Goal: Find specific page/section

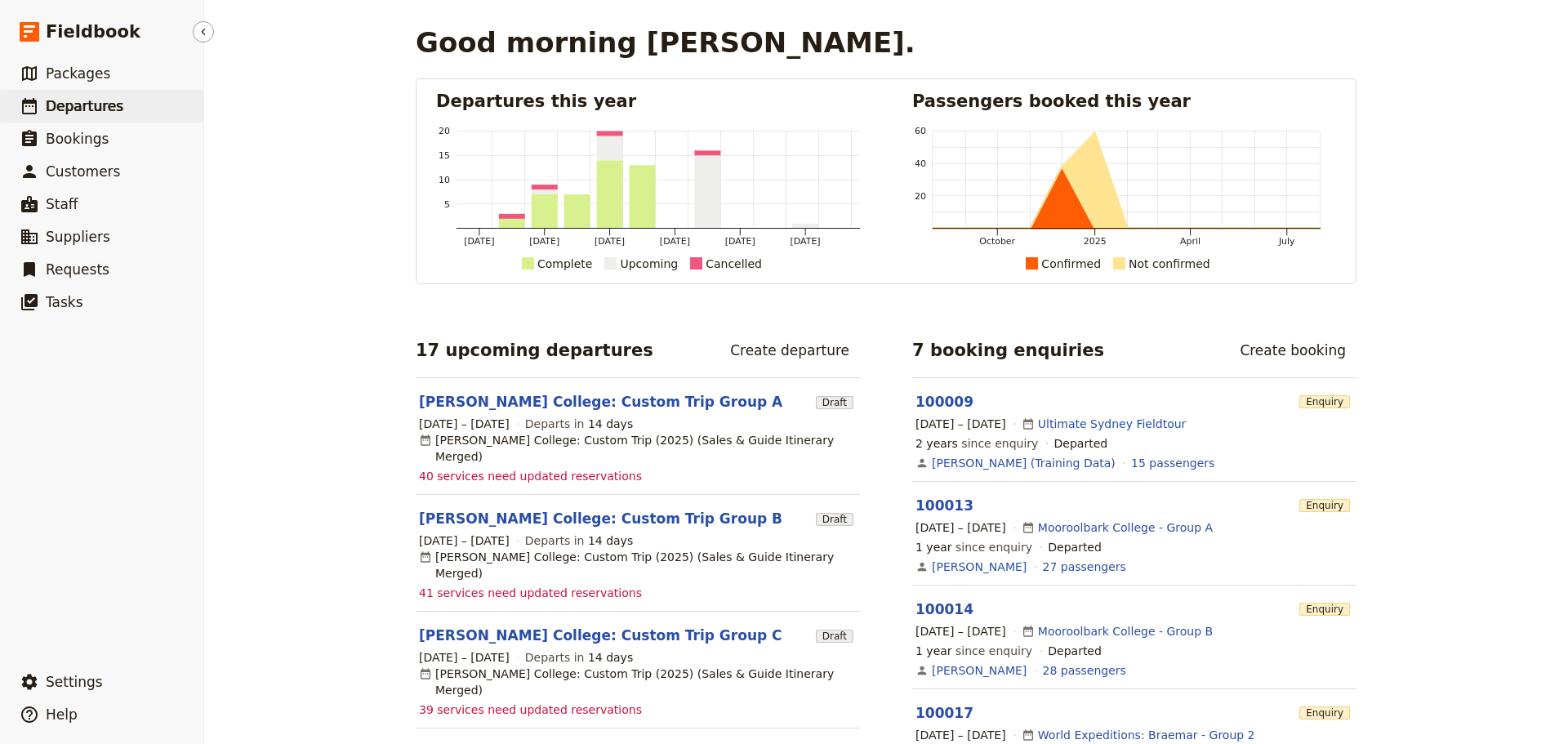
click at [121, 105] on link "​ Departures" at bounding box center [101, 106] width 203 height 33
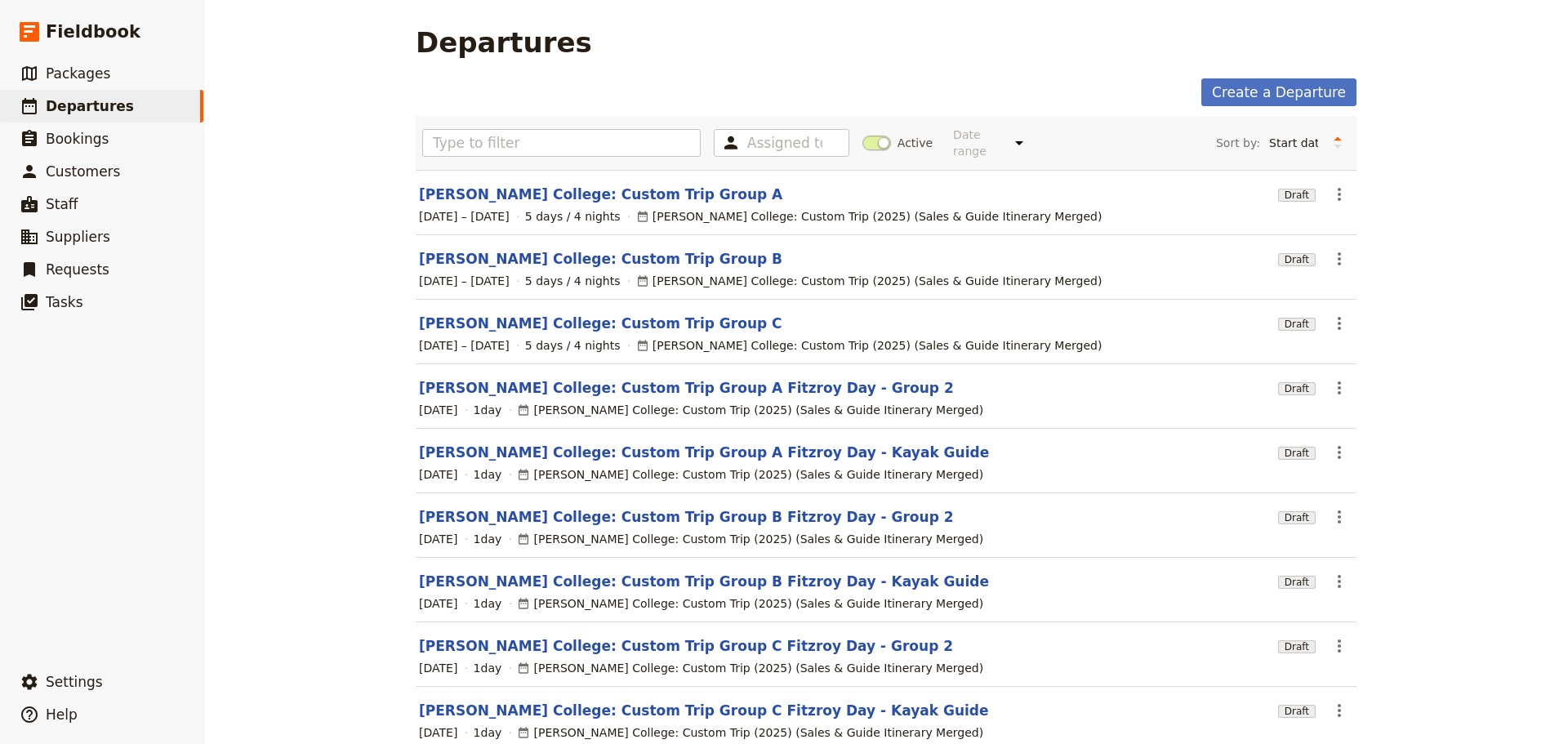
click at [868, 140] on span at bounding box center [876, 143] width 29 height 15
click at [862, 134] on input "Active" at bounding box center [862, 134] width 0 height 0
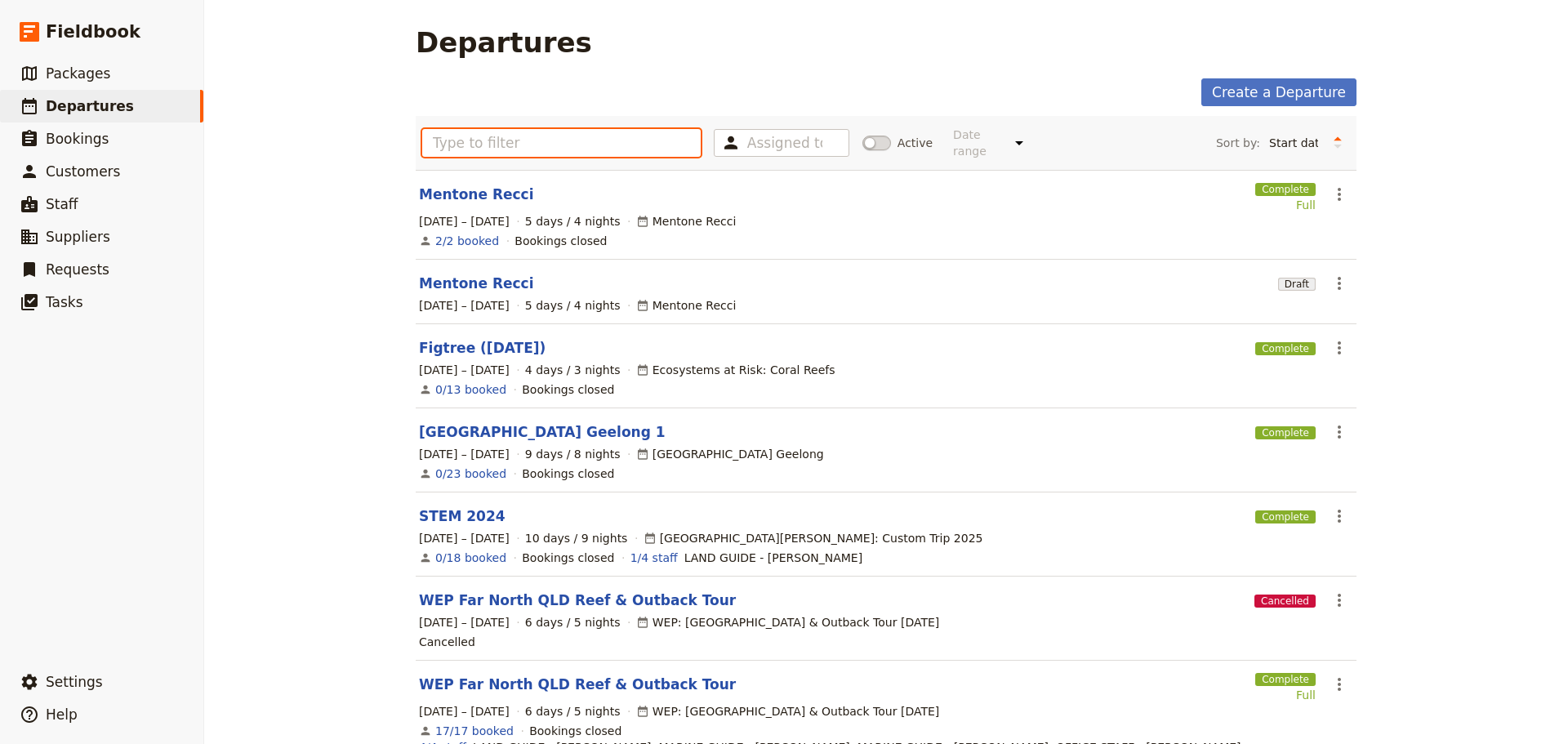
click at [566, 144] on input "text" at bounding box center [562, 143] width 279 height 28
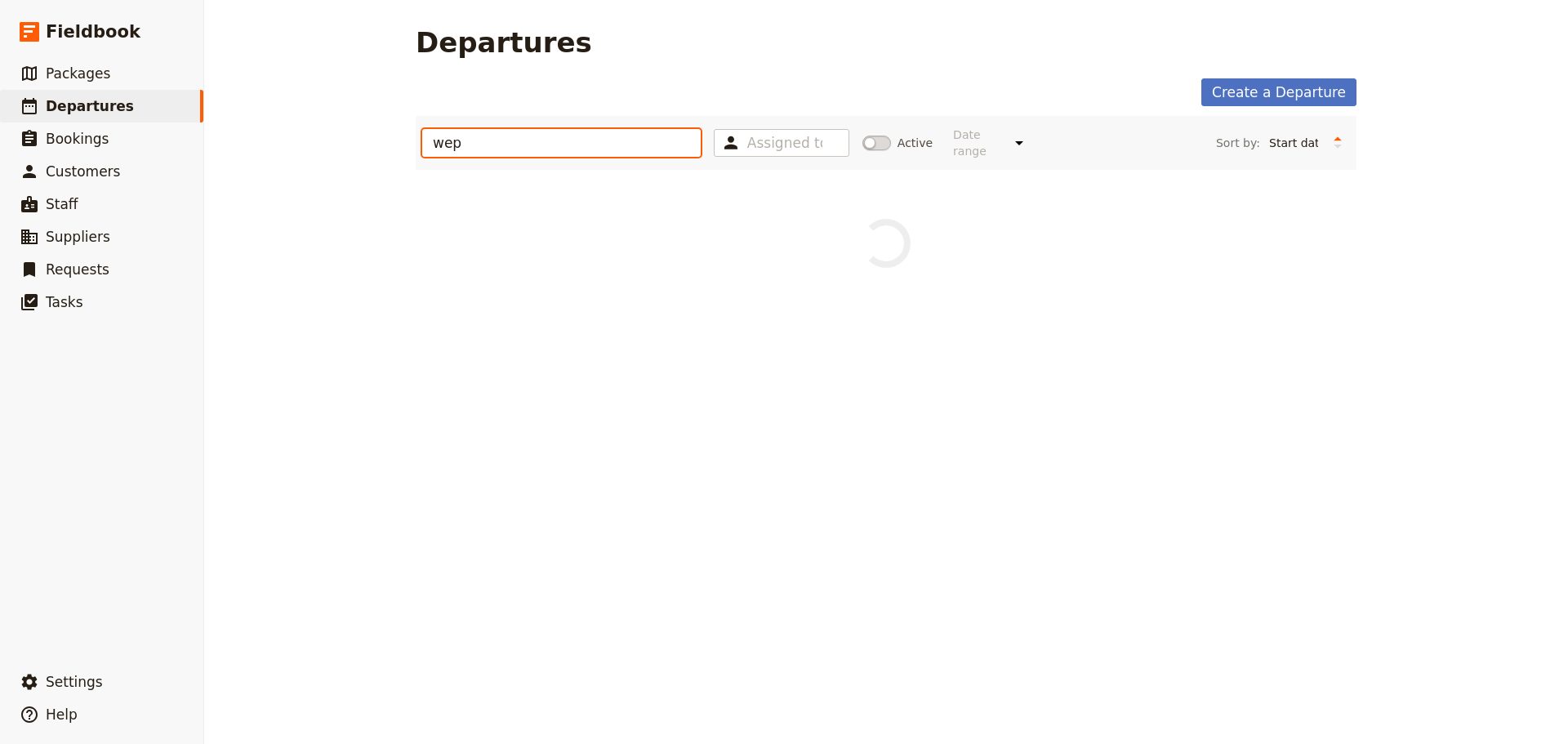
type input "wep"
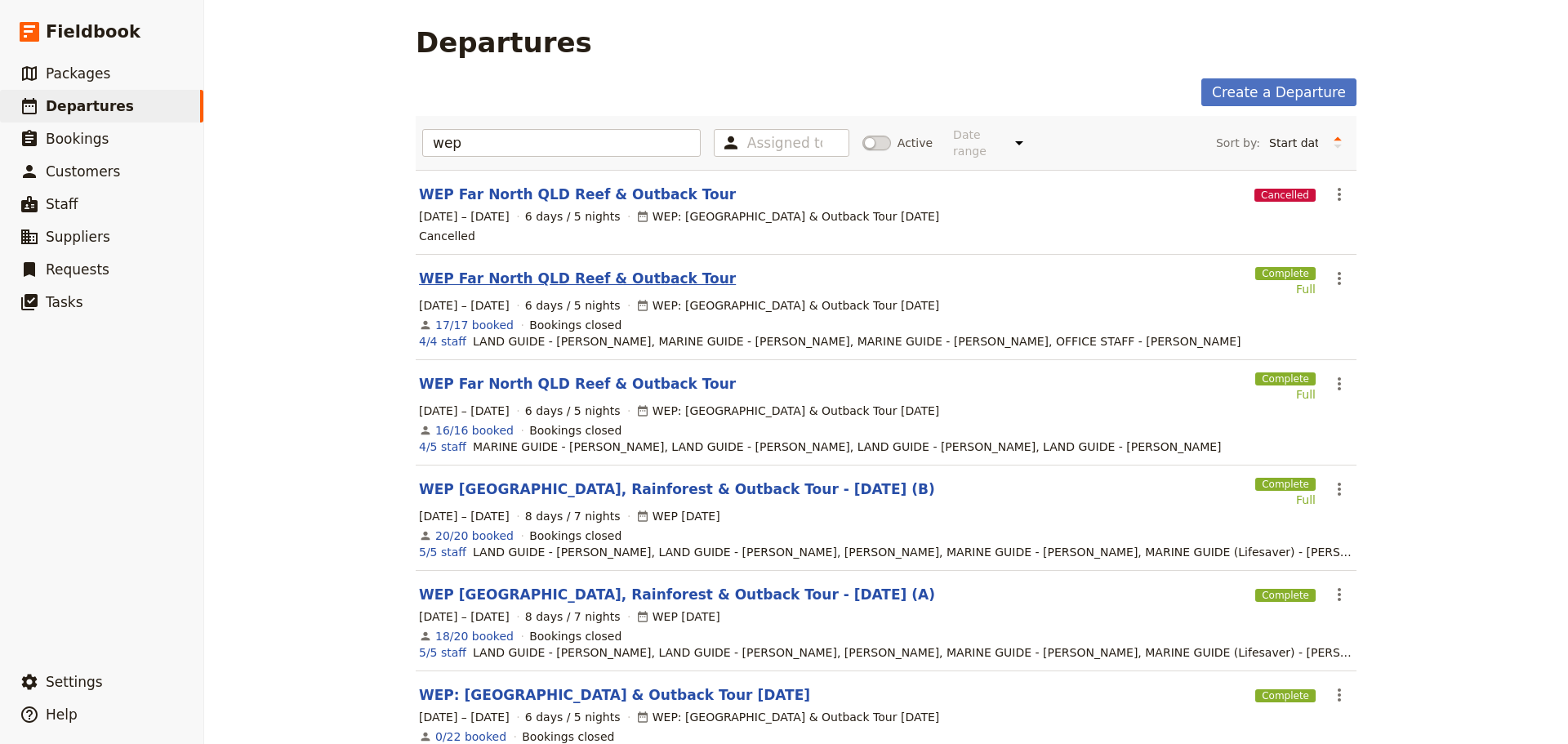
click at [616, 269] on link "WEP Far North QLD Reef & Outback Tour" at bounding box center [577, 279] width 317 height 20
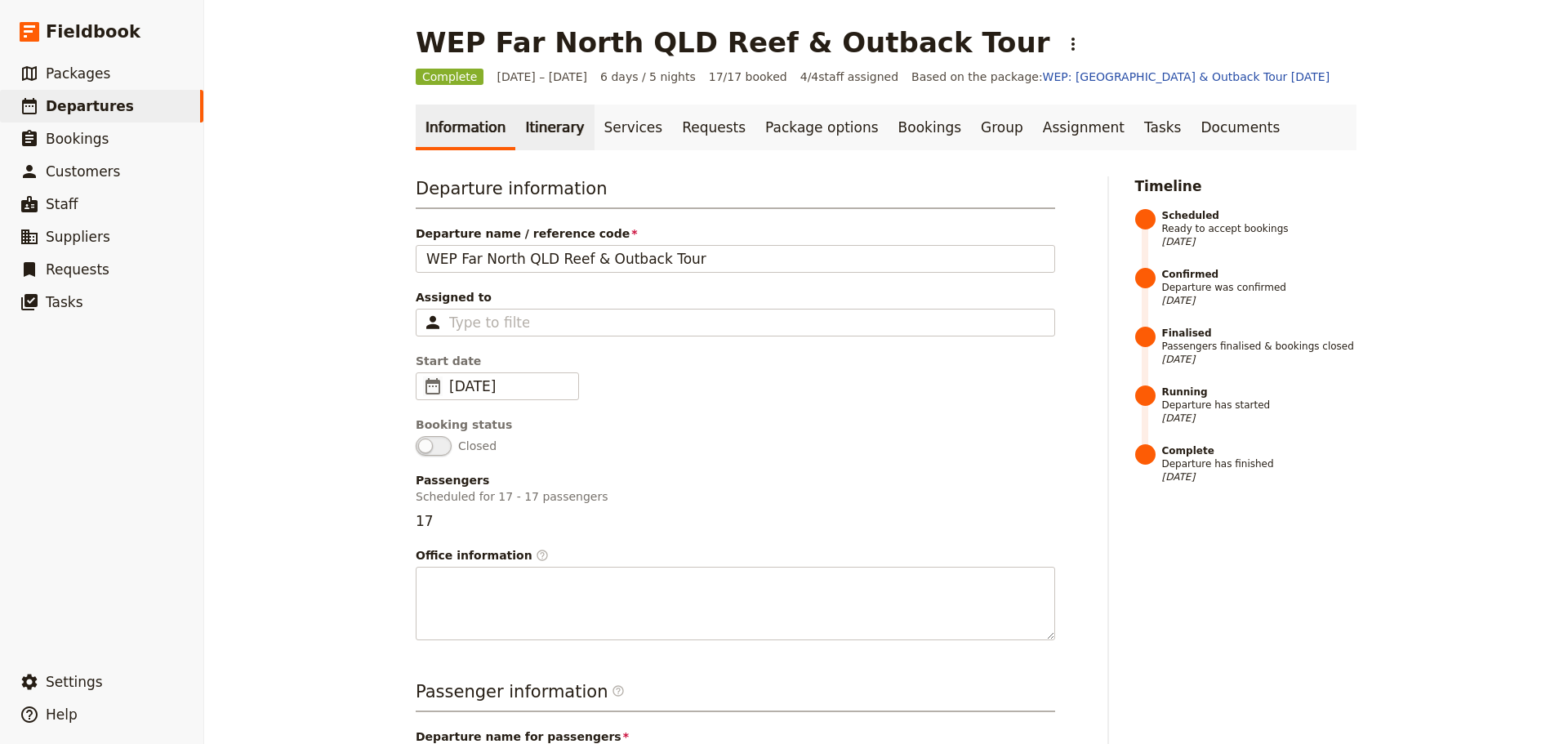
click at [549, 129] on link "Itinerary" at bounding box center [554, 127] width 78 height 45
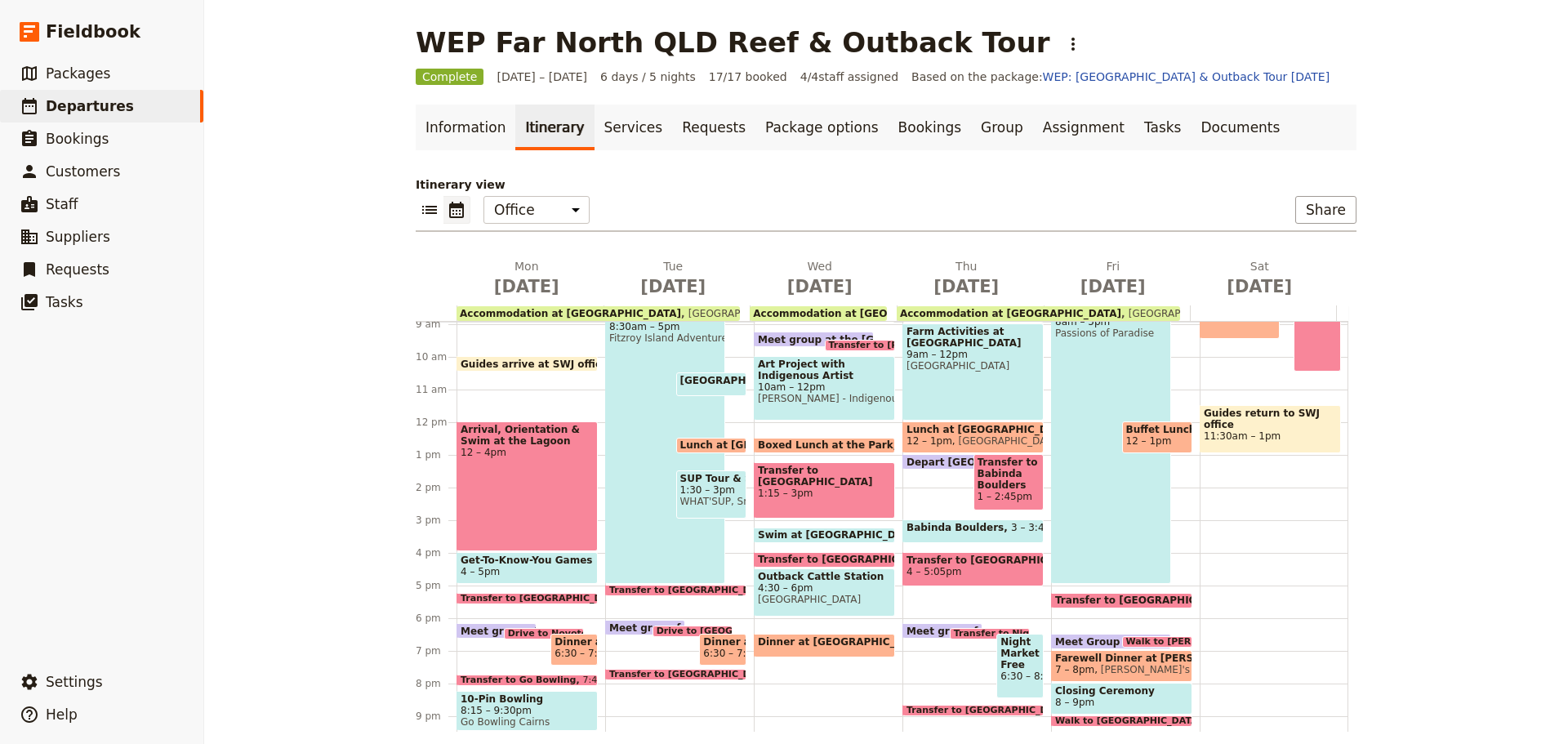
scroll to position [374, 0]
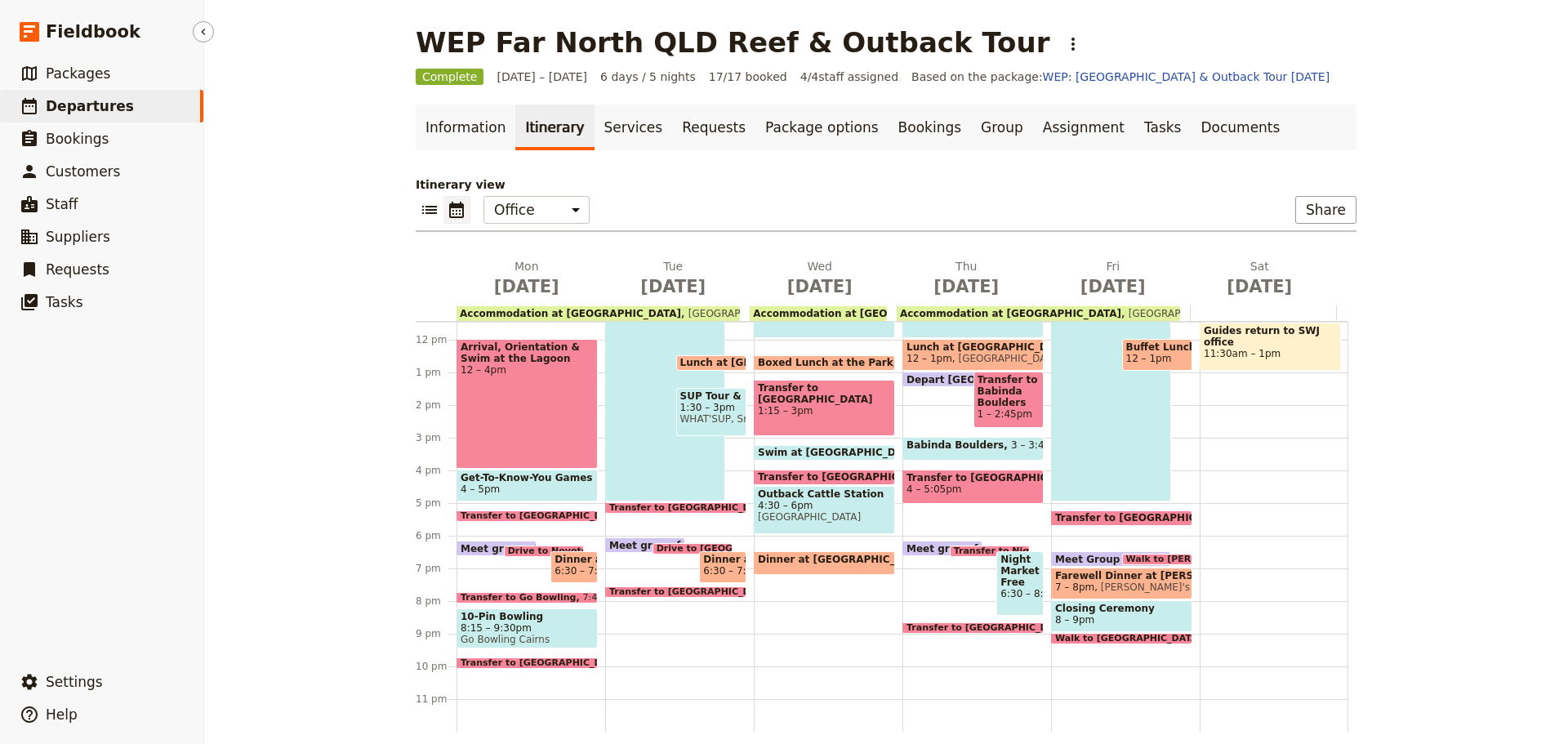
click at [120, 105] on link "​ Departures" at bounding box center [101, 106] width 203 height 33
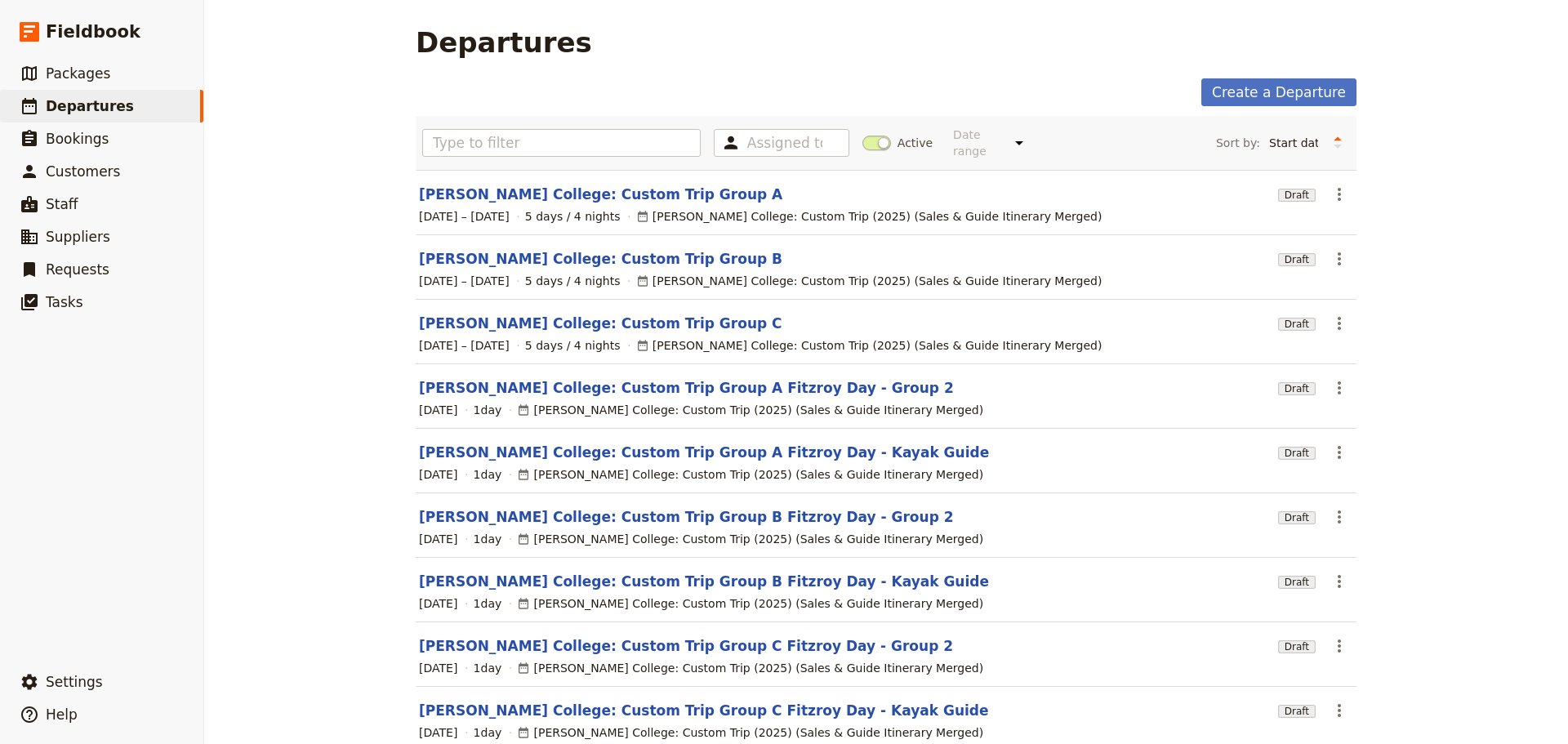
click at [864, 139] on span at bounding box center [876, 143] width 29 height 15
click at [862, 134] on input "Active" at bounding box center [862, 134] width 0 height 0
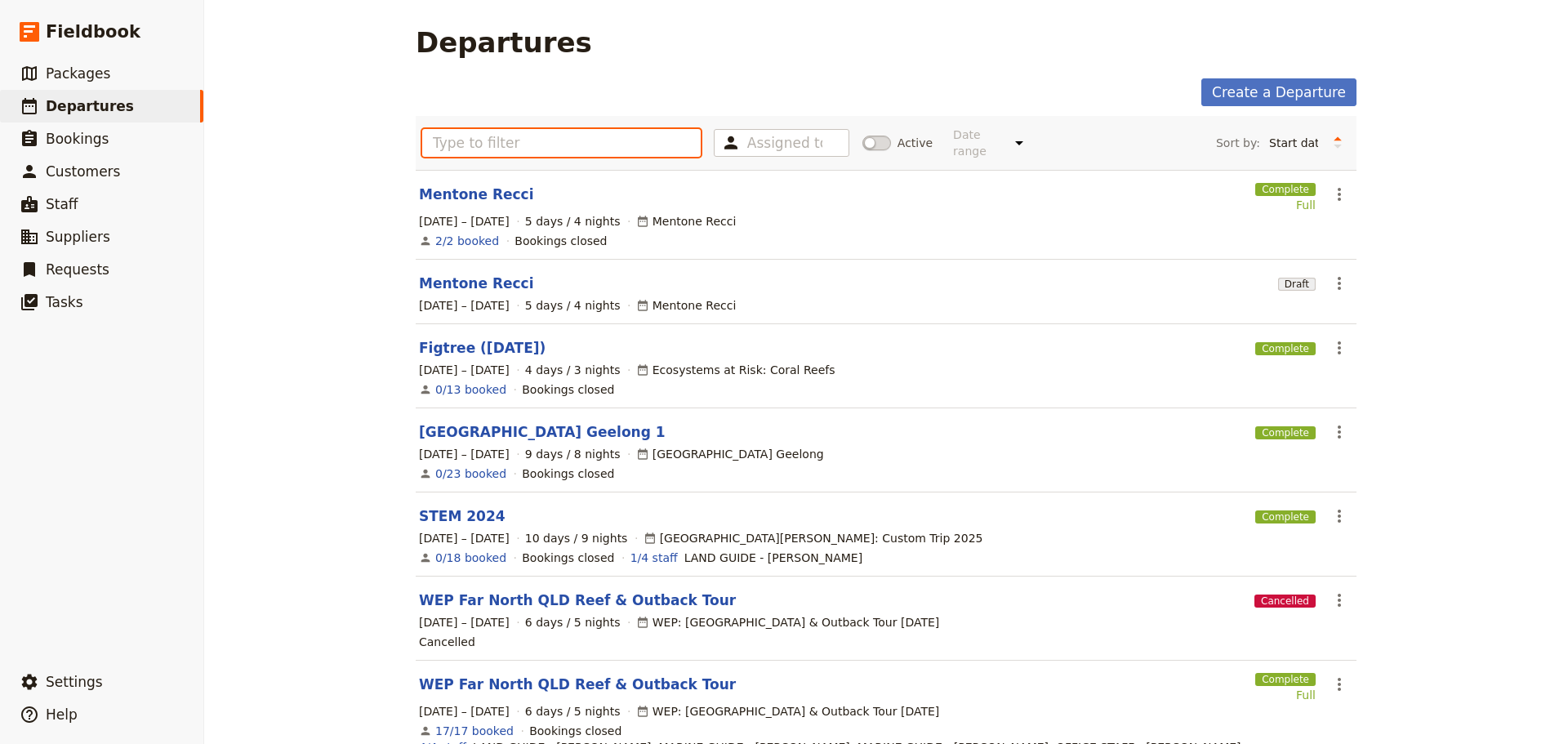
click at [604, 134] on input "text" at bounding box center [562, 143] width 279 height 28
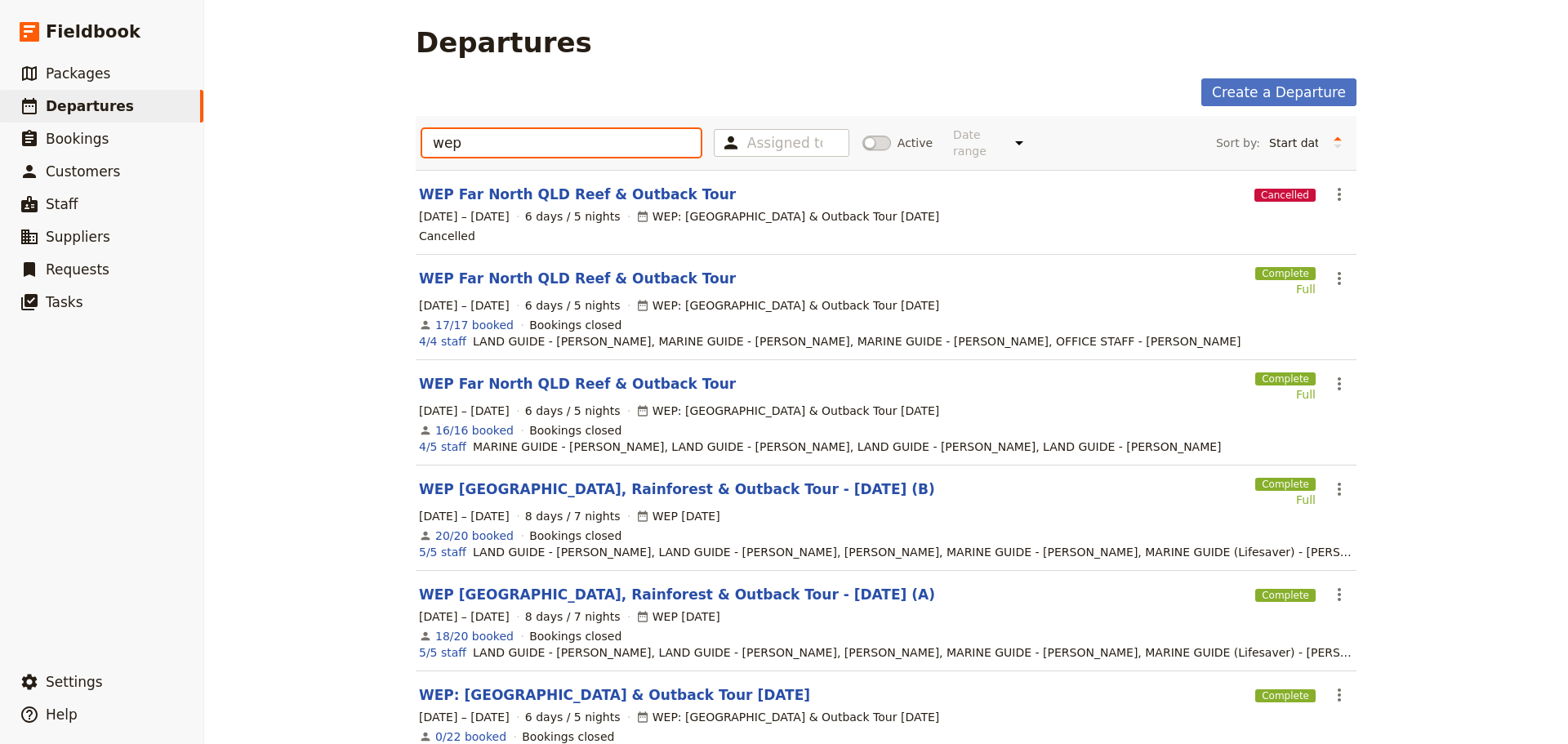
type input "wep"
